Goal: Check status

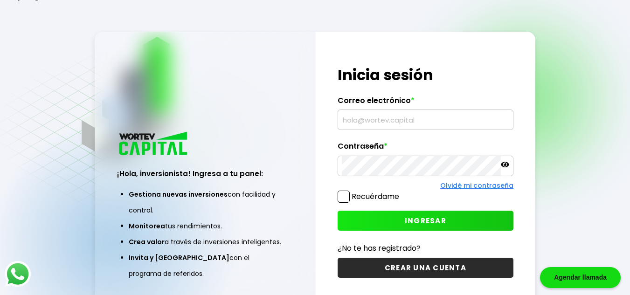
click at [394, 120] on input "text" at bounding box center [426, 120] width 168 height 20
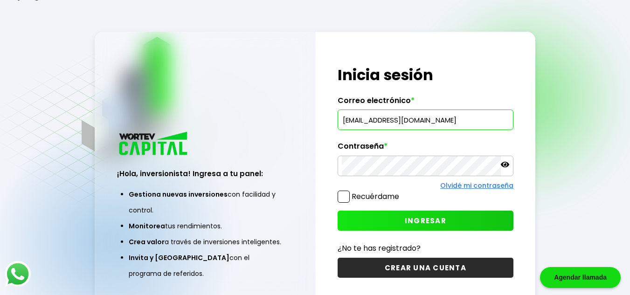
type input "[EMAIL_ADDRESS][DOMAIN_NAME]"
click at [382, 218] on button "INGRESAR" at bounding box center [426, 221] width 176 height 20
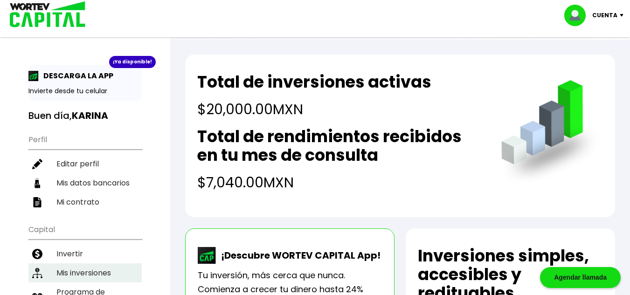
click at [72, 270] on li "Mis inversiones" at bounding box center [84, 273] width 113 height 19
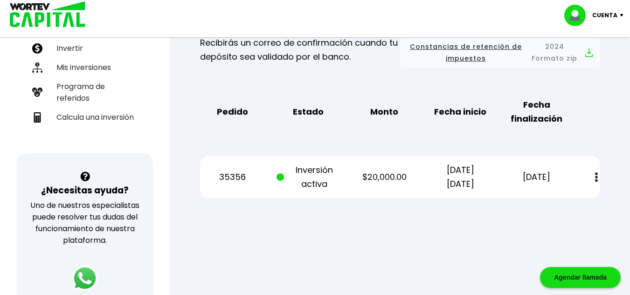
scroll to position [210, 0]
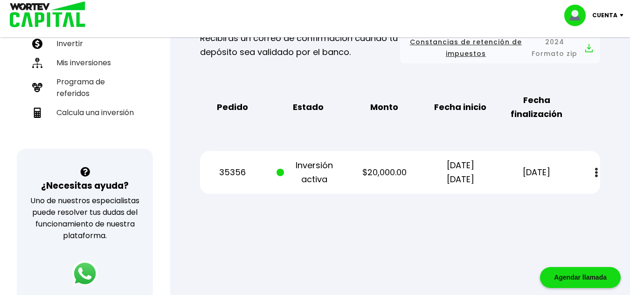
click at [599, 177] on button at bounding box center [596, 173] width 13 height 20
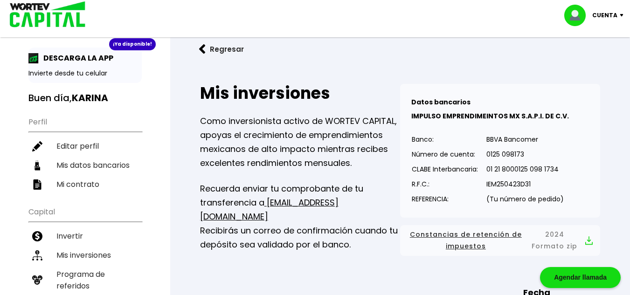
scroll to position [0, 0]
